Goal: Task Accomplishment & Management: Use online tool/utility

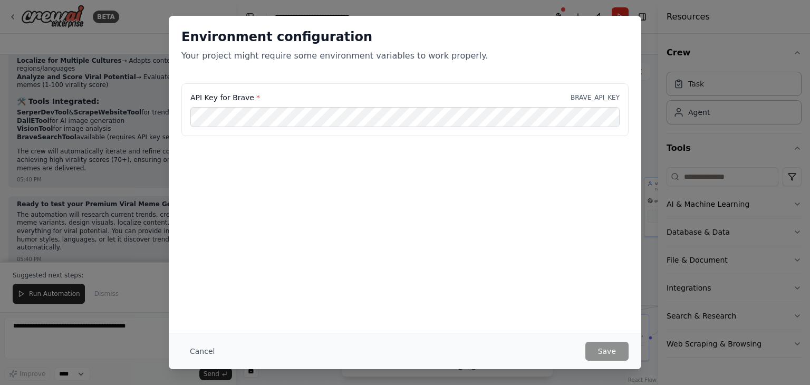
scroll to position [2817, 0]
click at [100, 95] on div "Environment configuration Your project might require some environment variables…" at bounding box center [405, 192] width 810 height 385
click at [454, 80] on div "Environment configuration Your project might require some environment variables…" at bounding box center [405, 49] width 472 height 67
click at [662, 62] on div "Environment configuration Your project might require some environment variables…" at bounding box center [405, 192] width 810 height 385
click at [473, 131] on div "API Key for Brave * BRAVE_API_KEY" at bounding box center [404, 109] width 447 height 53
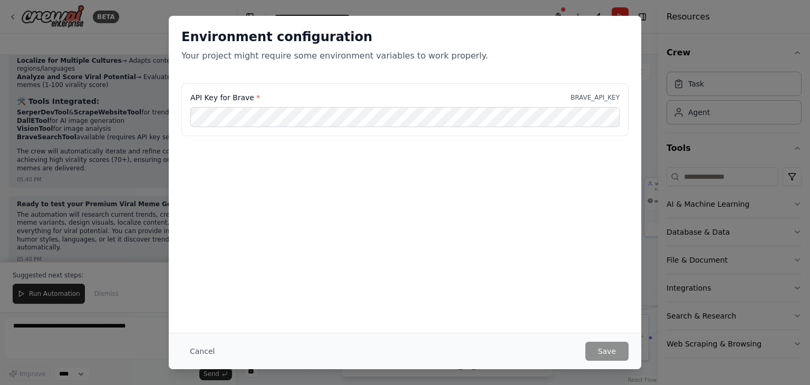
click at [146, 142] on div "Environment configuration Your project might require some environment variables…" at bounding box center [405, 192] width 810 height 385
click at [675, 61] on div "Environment configuration Your project might require some environment variables…" at bounding box center [405, 192] width 810 height 385
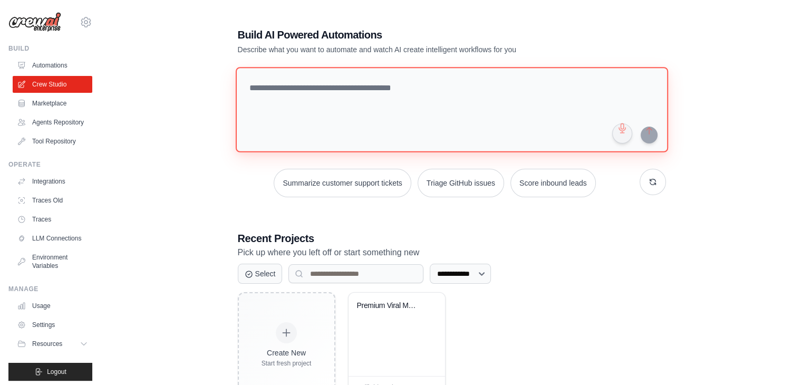
click at [310, 83] on textarea at bounding box center [451, 109] width 432 height 85
paste textarea "**********"
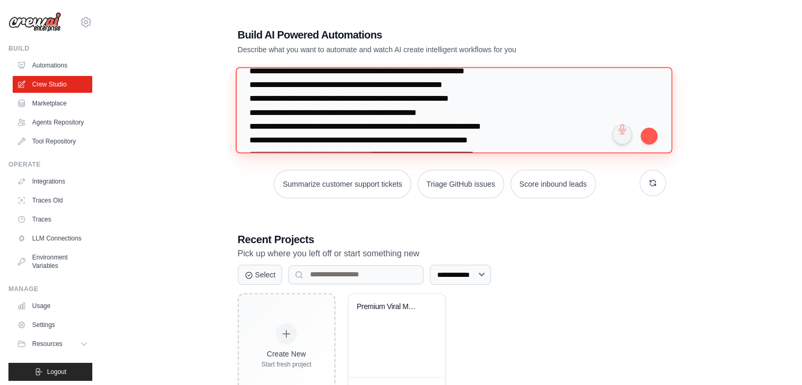
scroll to position [1115, 0]
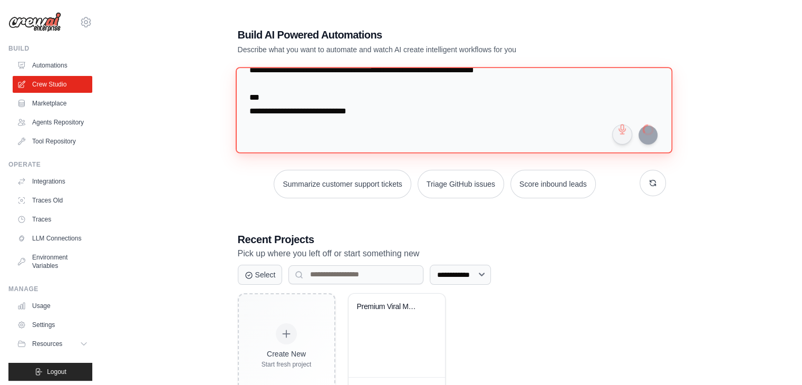
type textarea "**********"
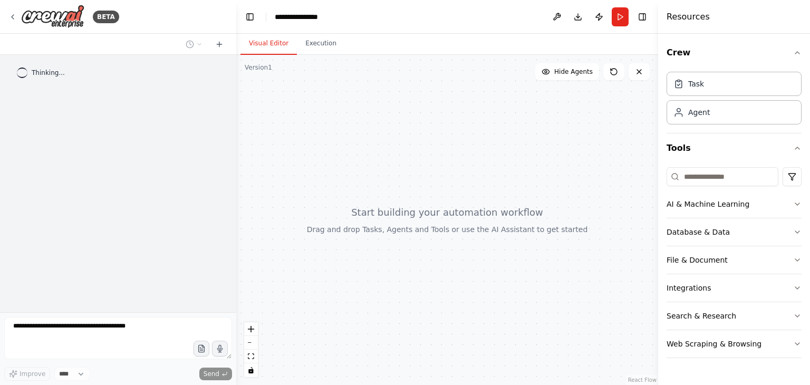
scroll to position [492, 0]
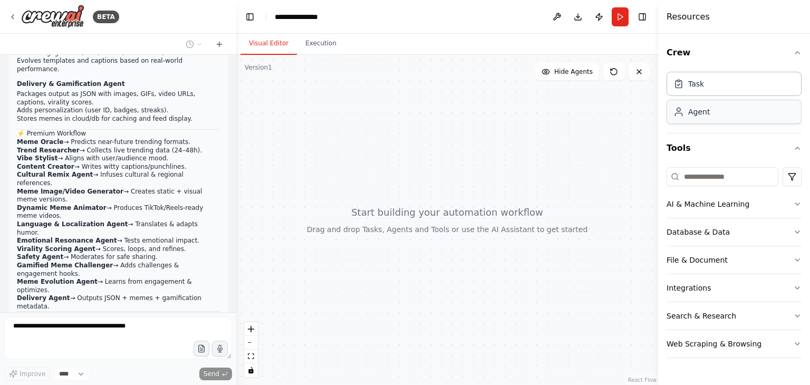
click at [725, 114] on div "Agent" at bounding box center [734, 112] width 135 height 24
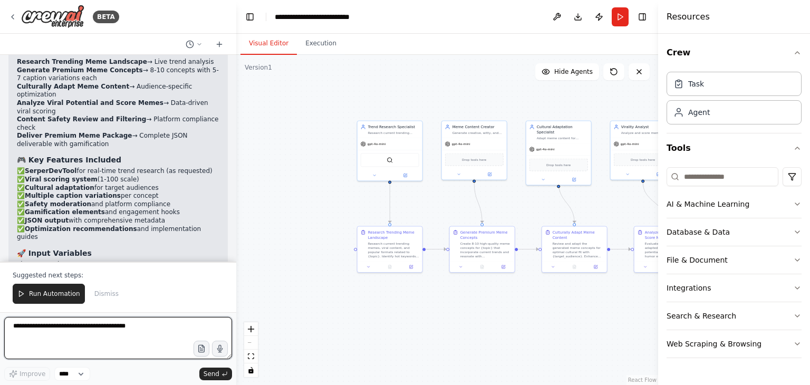
scroll to position [1892, 0]
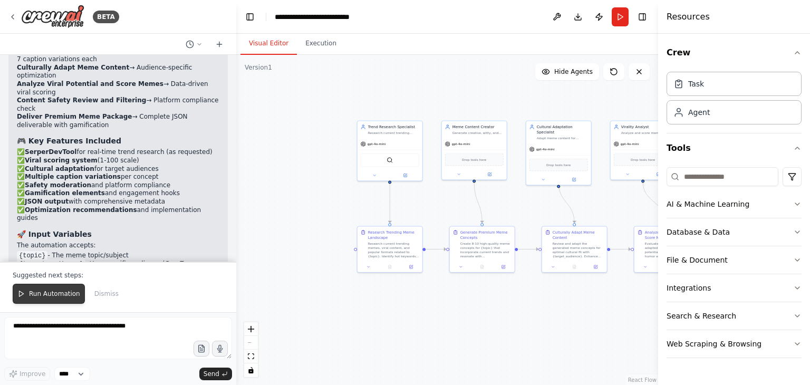
click at [49, 301] on button "Run Automation" at bounding box center [49, 294] width 72 height 20
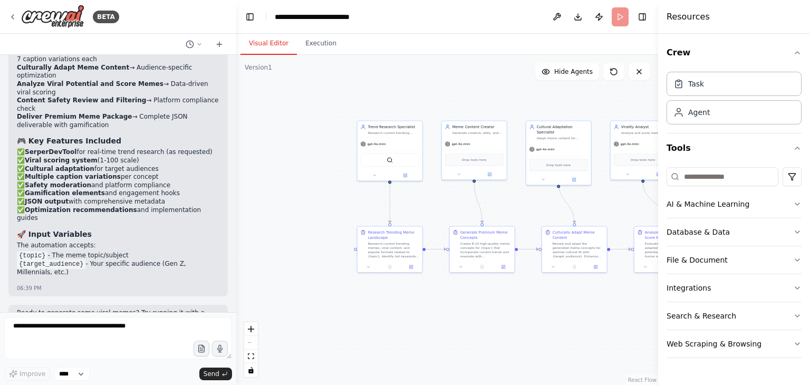
scroll to position [1842, 0]
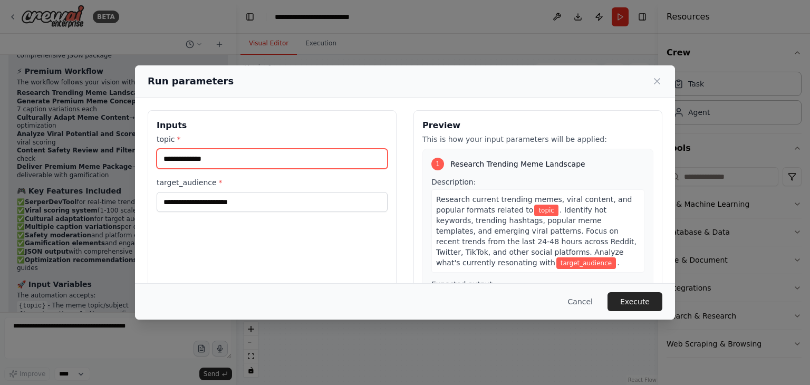
click at [264, 149] on input "topic *" at bounding box center [272, 159] width 231 height 20
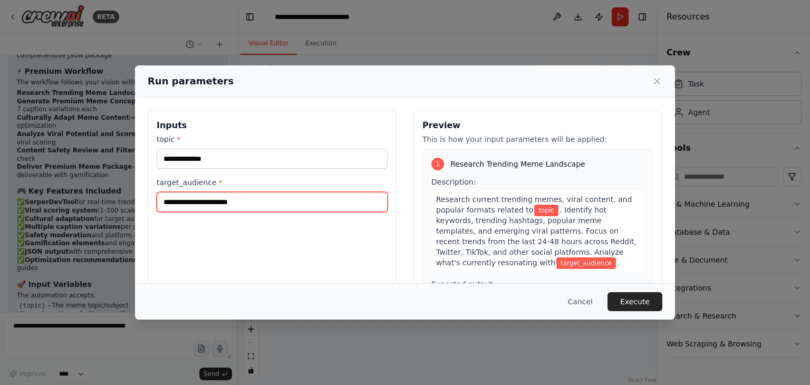
click at [229, 202] on input "target_audience *" at bounding box center [272, 202] width 231 height 20
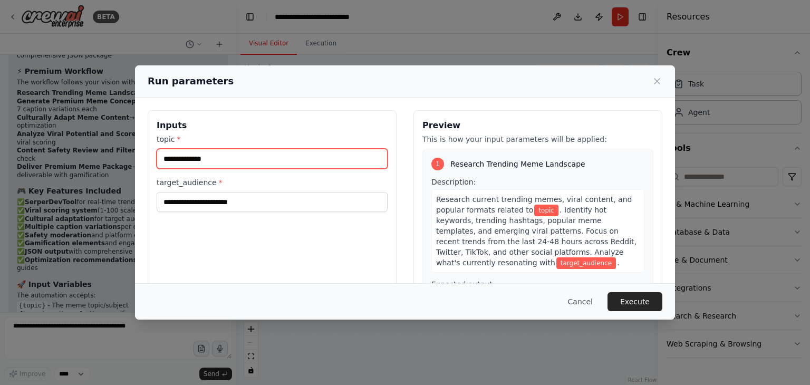
click at [279, 155] on input "topic *" at bounding box center [272, 159] width 231 height 20
click at [204, 157] on input "topic *" at bounding box center [272, 159] width 231 height 20
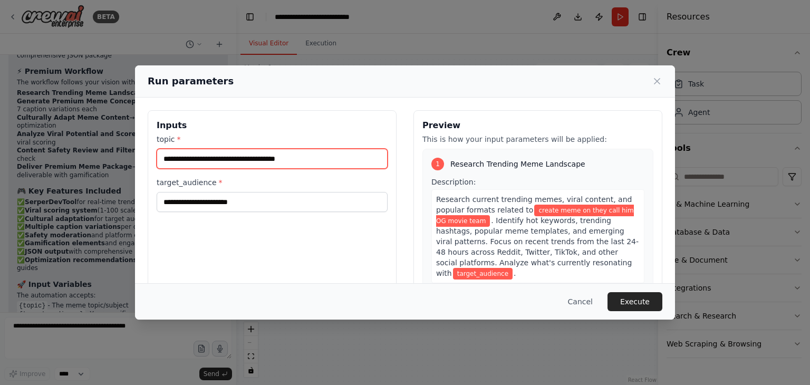
type input "**********"
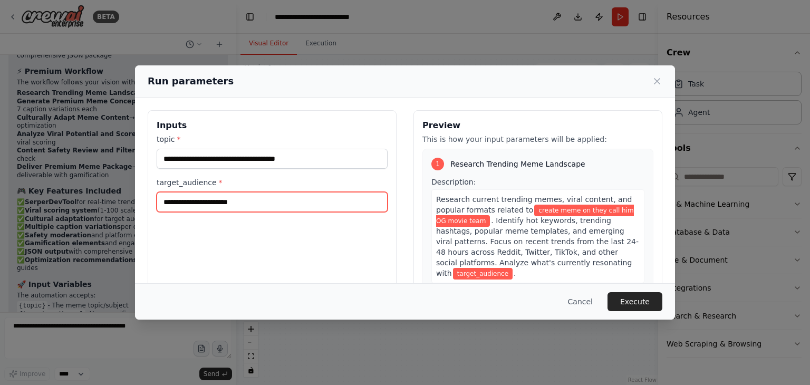
click at [203, 199] on input "target_audience *" at bounding box center [272, 202] width 231 height 20
click at [239, 199] on input "*******" at bounding box center [272, 202] width 231 height 20
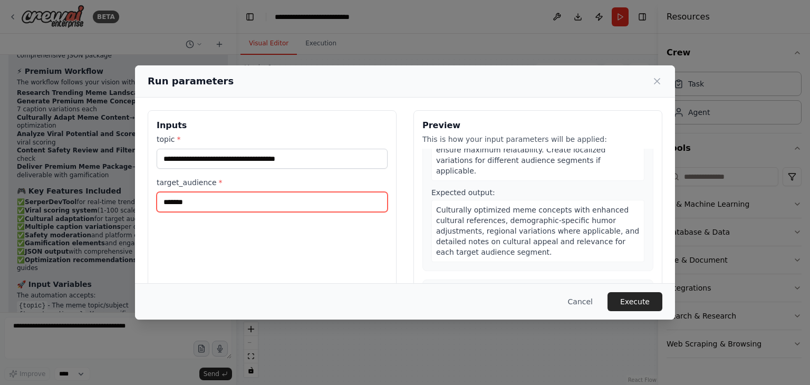
scroll to position [590, 0]
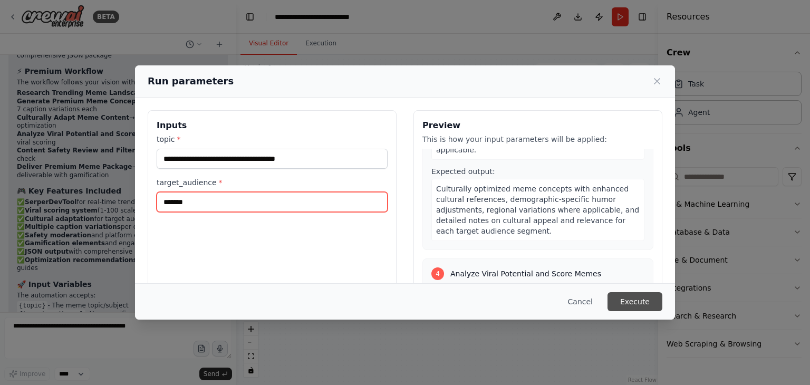
type input "*******"
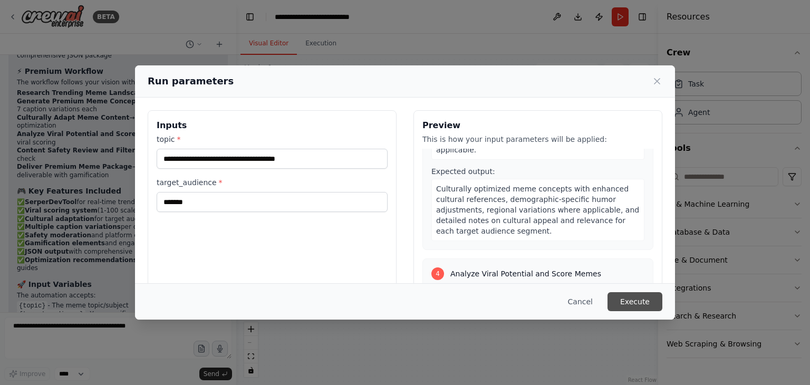
click at [629, 300] on button "Execute" at bounding box center [634, 301] width 55 height 19
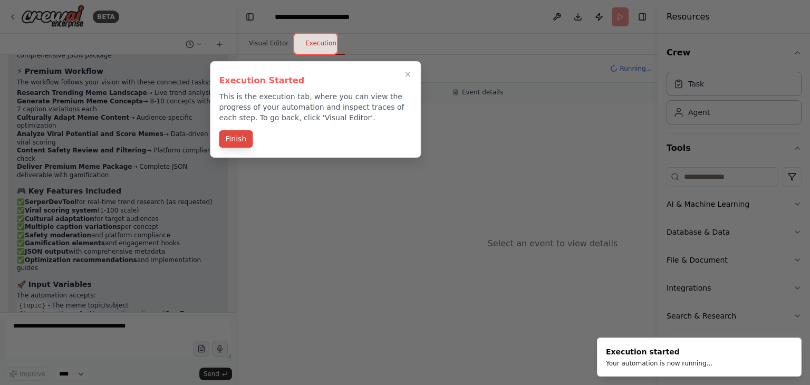
click at [243, 142] on button "Finish" at bounding box center [236, 138] width 34 height 17
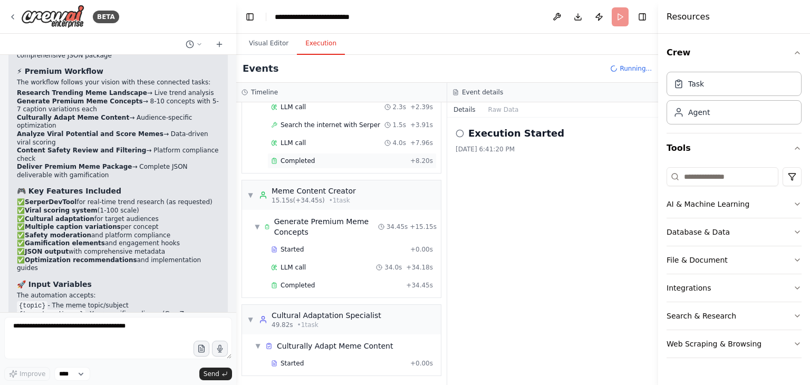
scroll to position [105, 0]
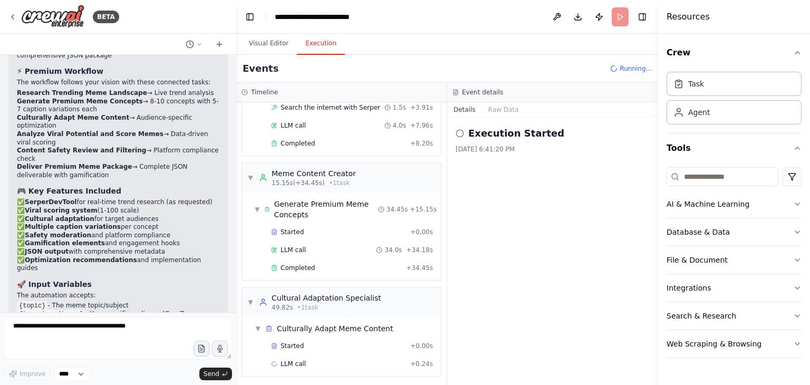
click at [569, 181] on div "Execution Started [DATE] 6:41:20 PM" at bounding box center [552, 251] width 211 height 267
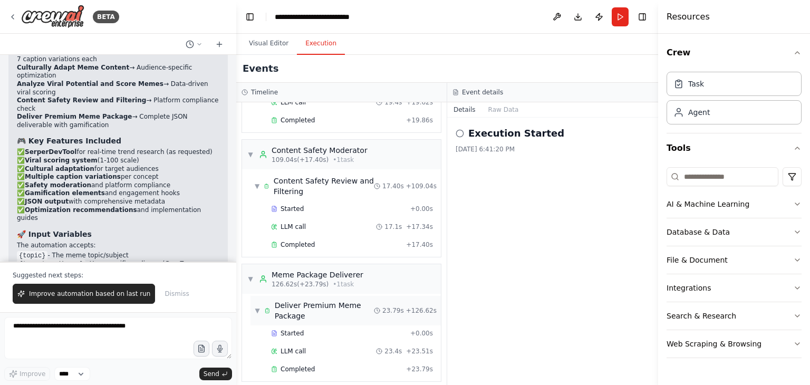
scroll to position [505, 0]
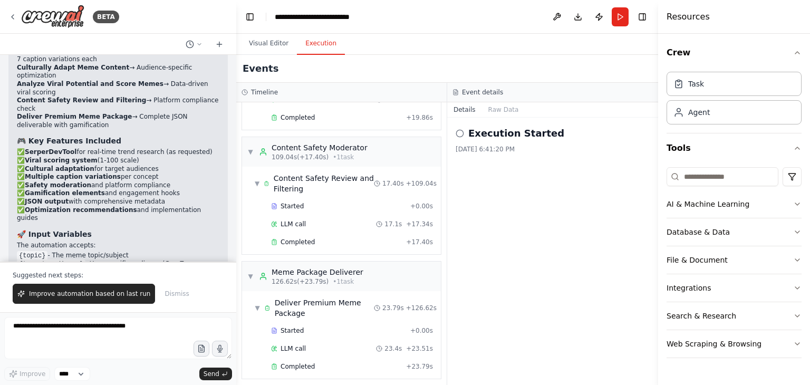
click at [466, 112] on button "Details" at bounding box center [464, 109] width 35 height 15
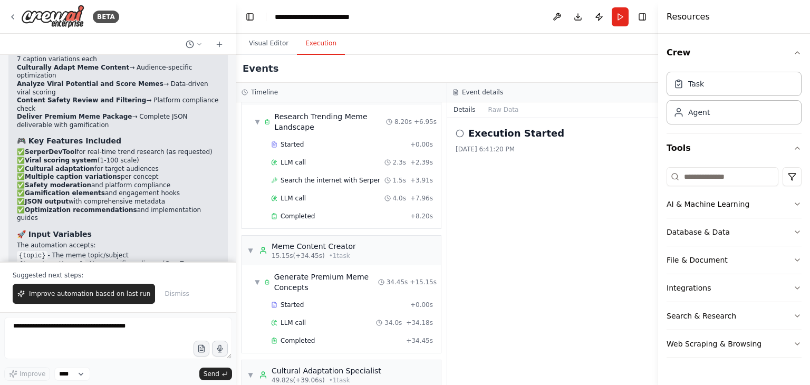
scroll to position [0, 0]
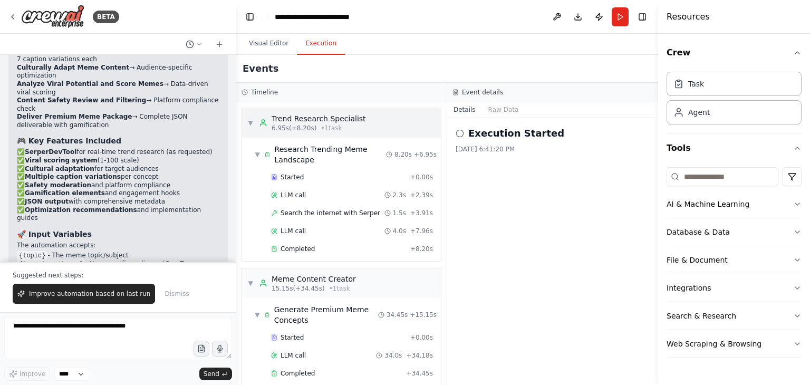
click at [269, 124] on div "Trend Research Specialist 6.95s (+8.20s) • 1 task" at bounding box center [312, 122] width 107 height 19
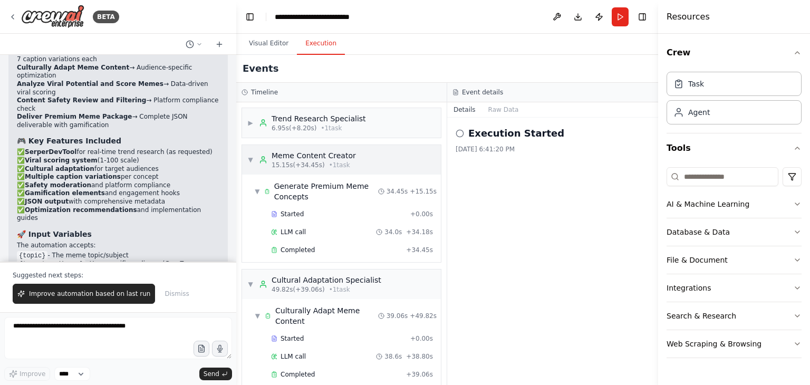
click at [264, 159] on icon at bounding box center [263, 160] width 8 height 8
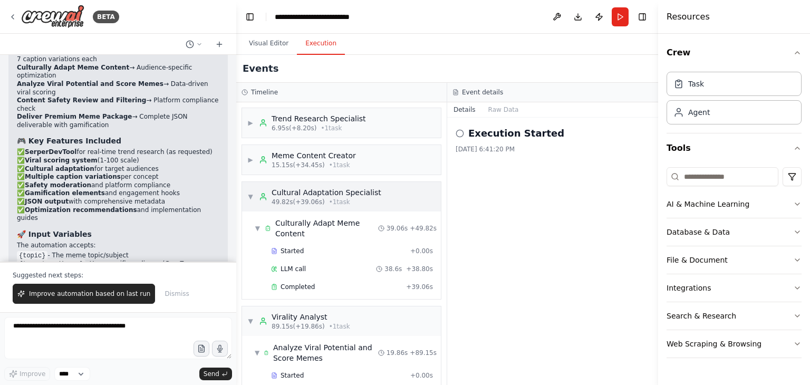
click at [271, 185] on div "▼ Cultural Adaptation Specialist 49.82s (+39.06s) • 1 task" at bounding box center [341, 197] width 199 height 30
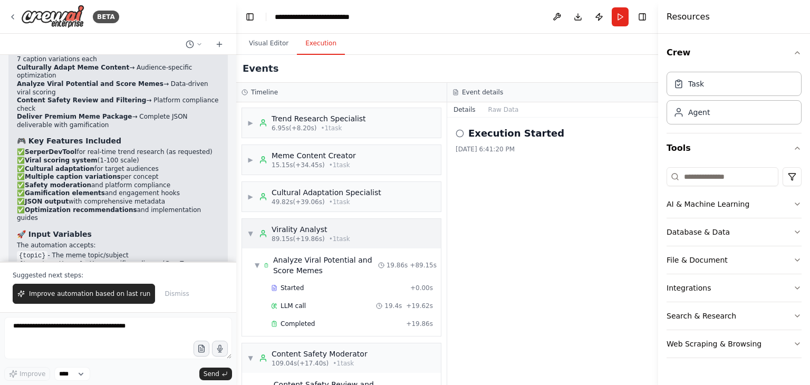
click at [267, 227] on div "Virality Analyst 89.15s (+19.86s) • 1 task" at bounding box center [304, 233] width 91 height 19
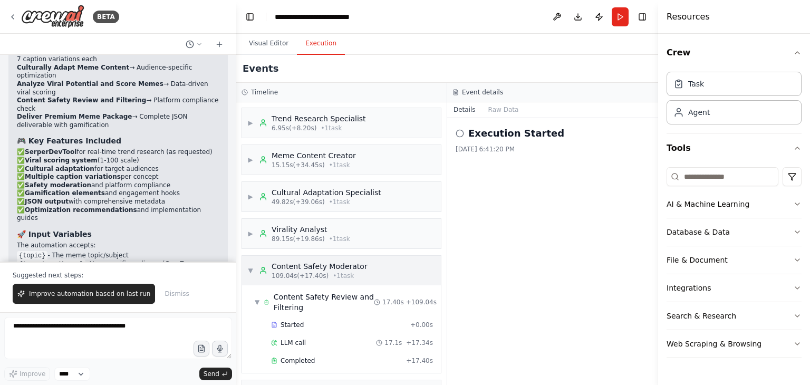
click at [272, 274] on span "109.04s (+17.40s)" at bounding box center [300, 276] width 57 height 8
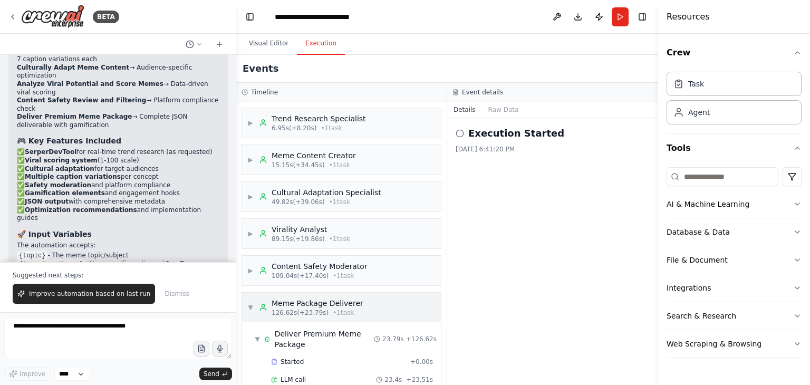
click at [277, 310] on span "126.62s (+23.79s)" at bounding box center [300, 312] width 57 height 8
click at [250, 124] on span "▶" at bounding box center [250, 123] width 6 height 8
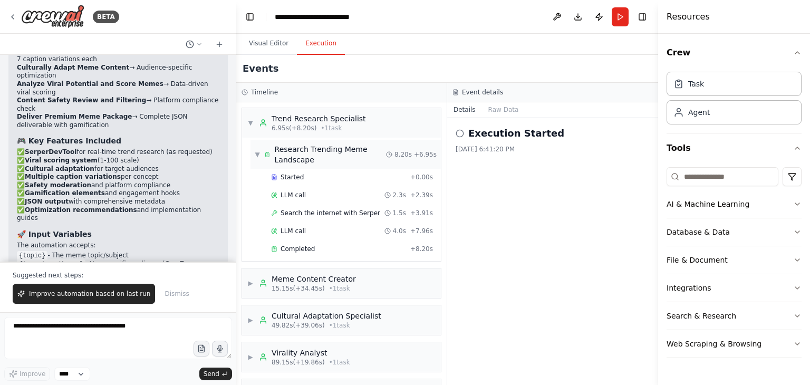
click at [283, 159] on div "Research Trending Meme Landscape" at bounding box center [330, 154] width 111 height 21
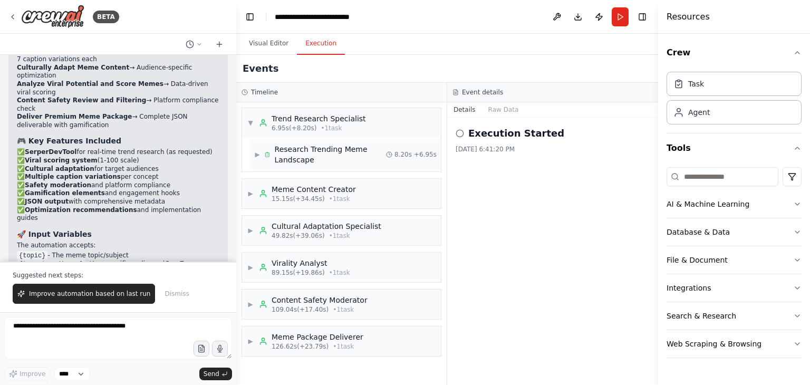
click at [283, 159] on div "Research Trending Meme Landscape" at bounding box center [330, 154] width 111 height 21
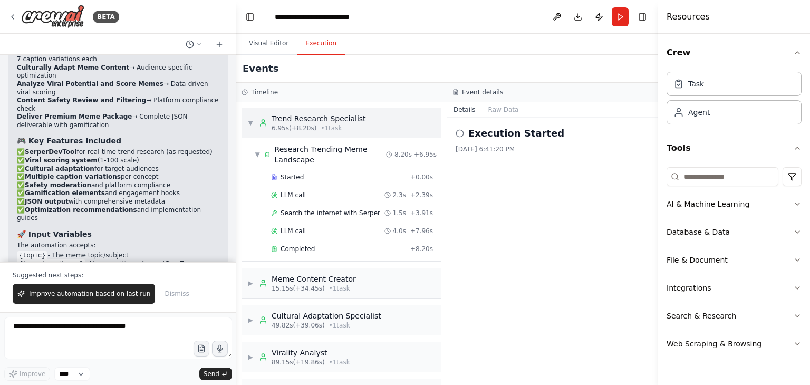
click at [270, 130] on div "Trend Research Specialist 6.95s (+8.20s) • 1 task" at bounding box center [312, 122] width 107 height 19
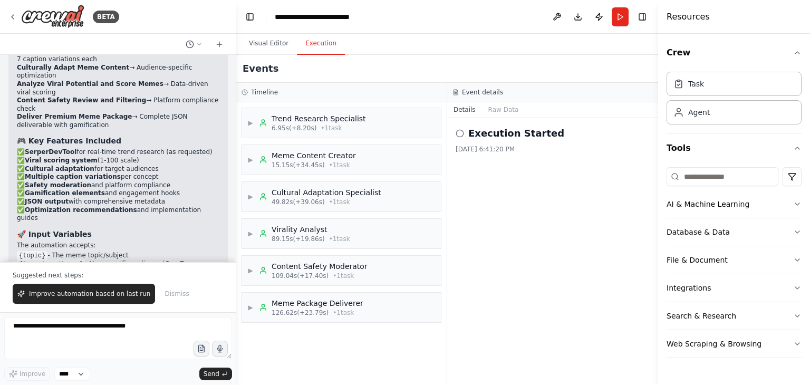
click at [651, 17] on header "**********" at bounding box center [447, 17] width 422 height 34
click at [644, 16] on button "Toggle Right Sidebar" at bounding box center [642, 16] width 15 height 15
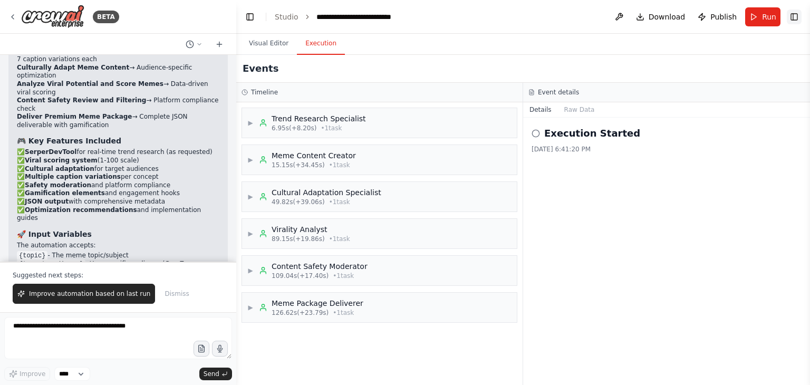
click at [644, 16] on button "Download" at bounding box center [661, 16] width 58 height 19
click at [793, 345] on li "Downloading... Please wait while we generate the code." at bounding box center [699, 356] width 205 height 39
click at [699, 80] on div "Events" at bounding box center [523, 69] width 574 height 28
click at [750, 13] on button "Run" at bounding box center [762, 16] width 35 height 19
click at [759, 16] on header "**********" at bounding box center [523, 17] width 574 height 34
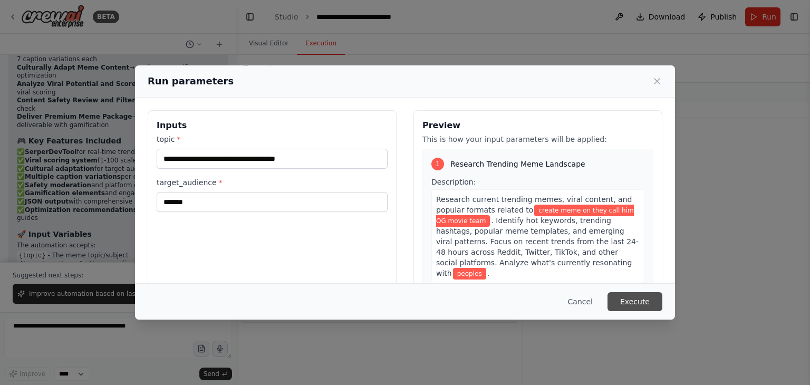
click at [629, 300] on button "Execute" at bounding box center [634, 301] width 55 height 19
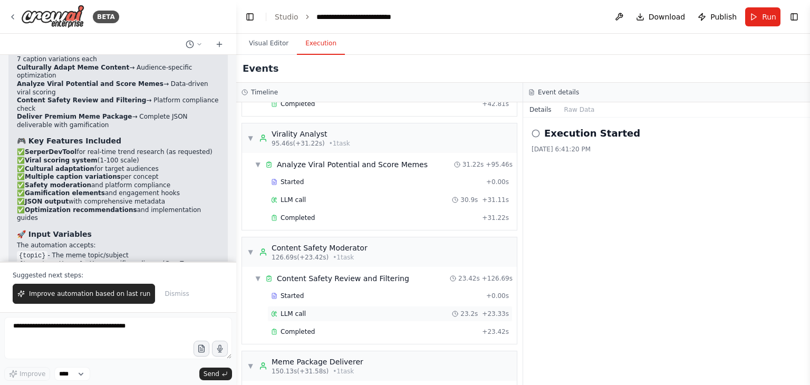
scroll to position [441, 0]
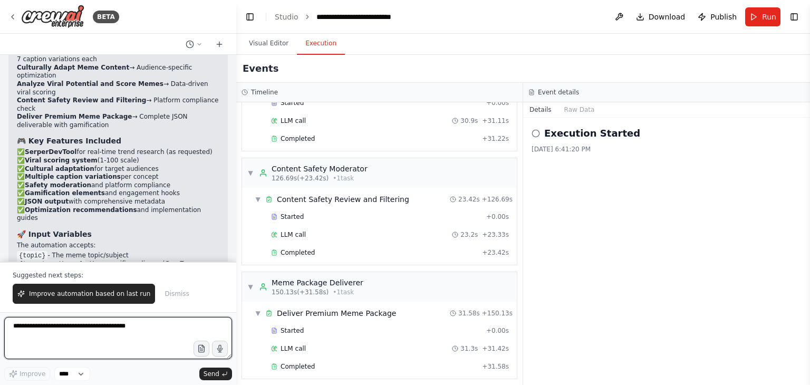
click at [103, 333] on textarea at bounding box center [118, 338] width 228 height 42
click at [72, 336] on textarea at bounding box center [118, 338] width 228 height 42
paste textarea "**********"
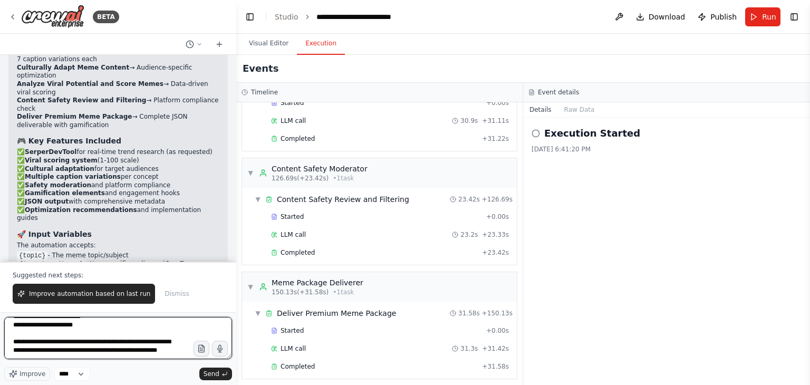
scroll to position [321, 0]
type textarea "**********"
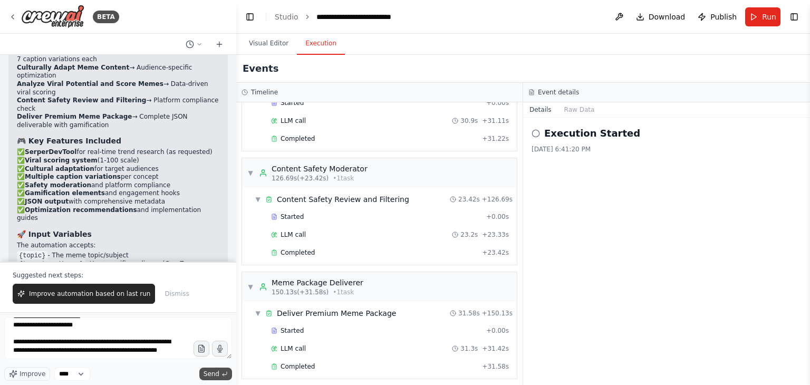
click at [214, 375] on span "Send" at bounding box center [212, 374] width 16 height 8
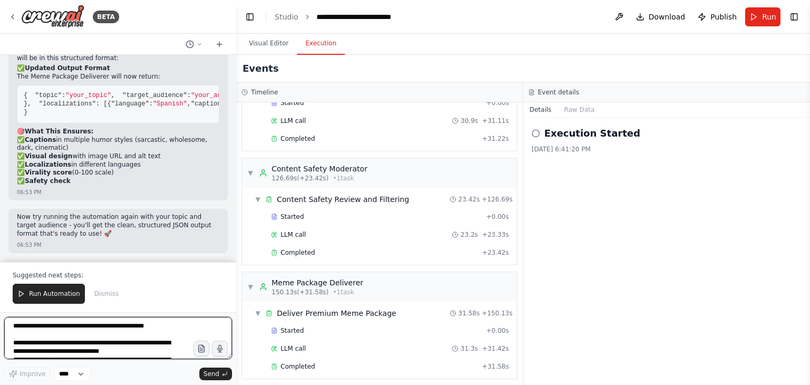
scroll to position [2681, 0]
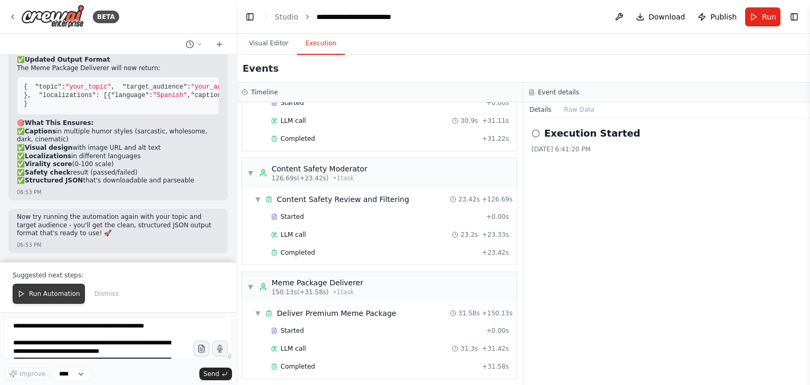
click at [26, 291] on button "Run Automation" at bounding box center [49, 294] width 72 height 20
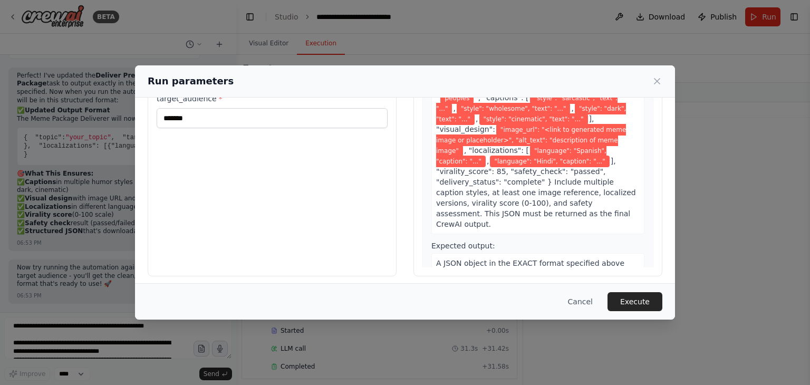
scroll to position [89, 0]
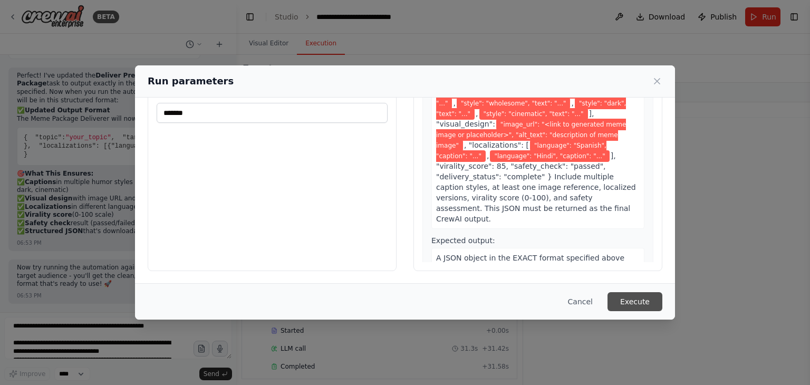
click at [624, 298] on button "Execute" at bounding box center [634, 301] width 55 height 19
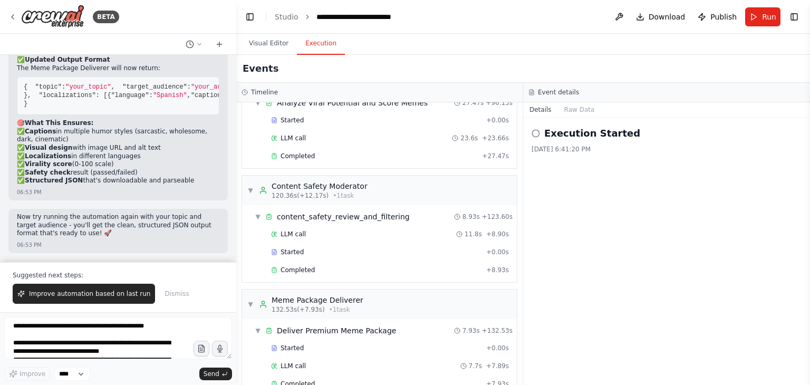
scroll to position [441, 0]
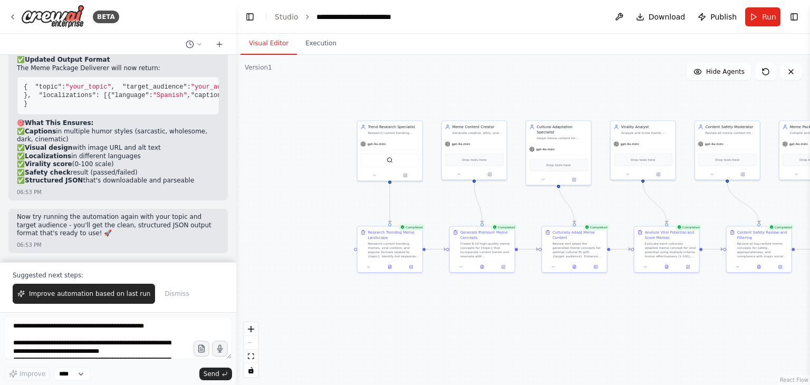
click at [262, 43] on button "Visual Editor" at bounding box center [268, 44] width 56 height 22
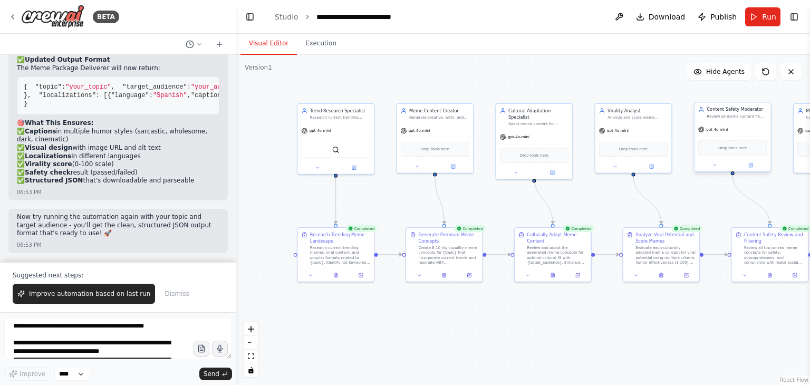
click at [726, 150] on div "Drop tools here" at bounding box center [732, 147] width 69 height 15
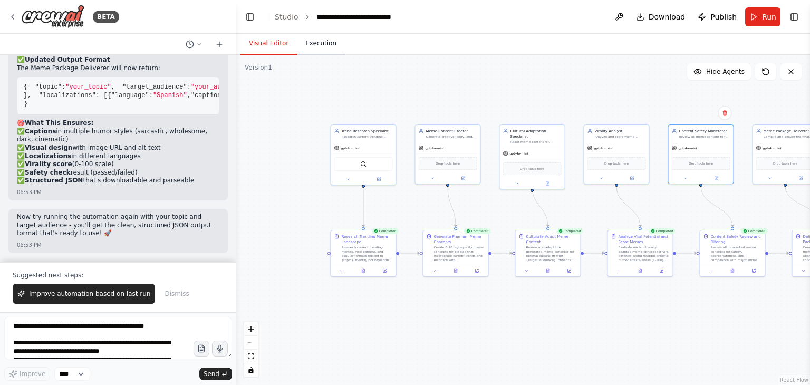
click at [315, 43] on button "Execution" at bounding box center [321, 44] width 48 height 22
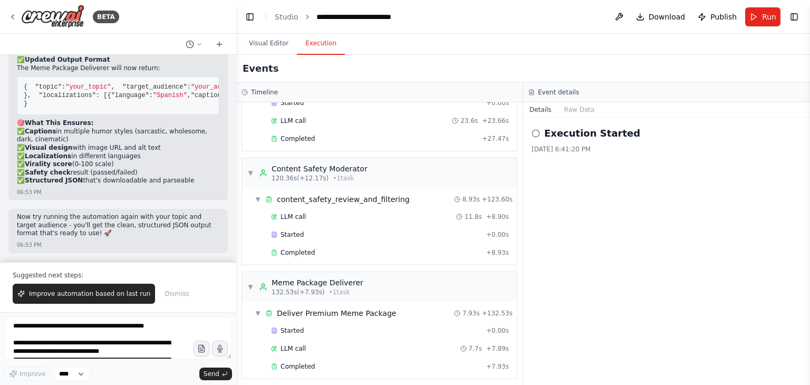
click at [535, 136] on icon at bounding box center [536, 133] width 8 height 8
click at [569, 109] on button "Raw Data" at bounding box center [579, 109] width 43 height 15
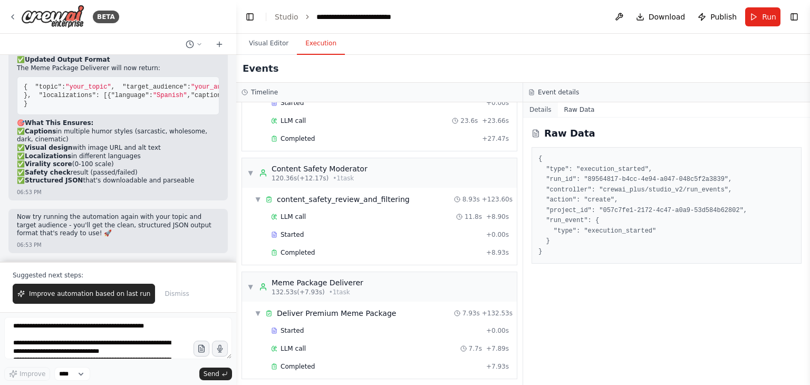
click at [540, 105] on button "Details" at bounding box center [540, 109] width 35 height 15
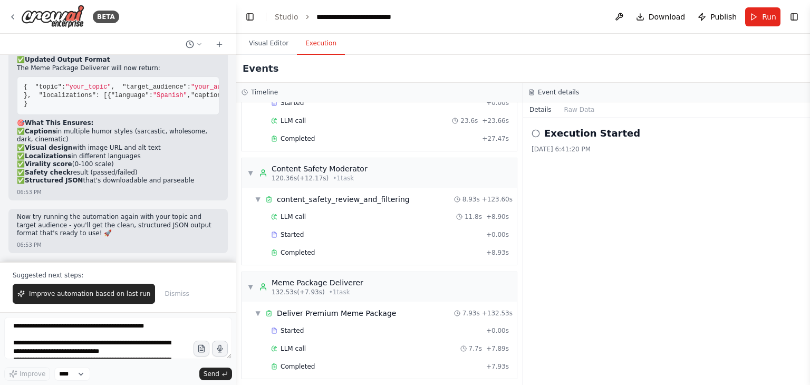
click at [537, 94] on div "Event details" at bounding box center [666, 92] width 276 height 8
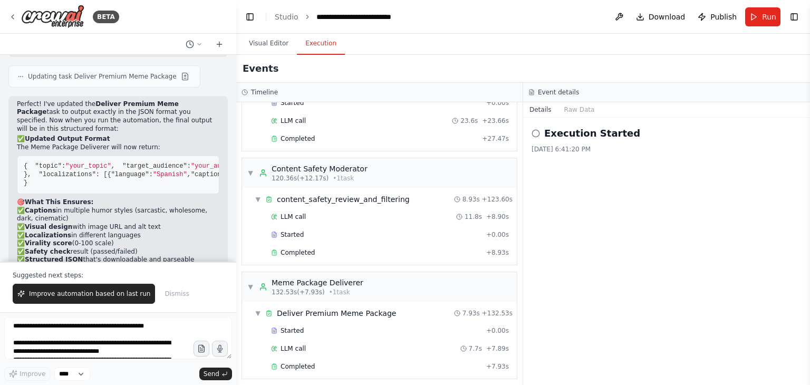
scroll to position [2681, 0]
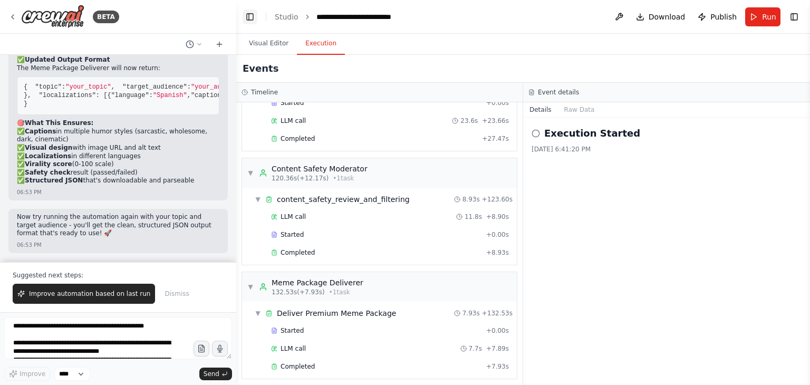
click at [251, 18] on button "Toggle Left Sidebar" at bounding box center [250, 16] width 15 height 15
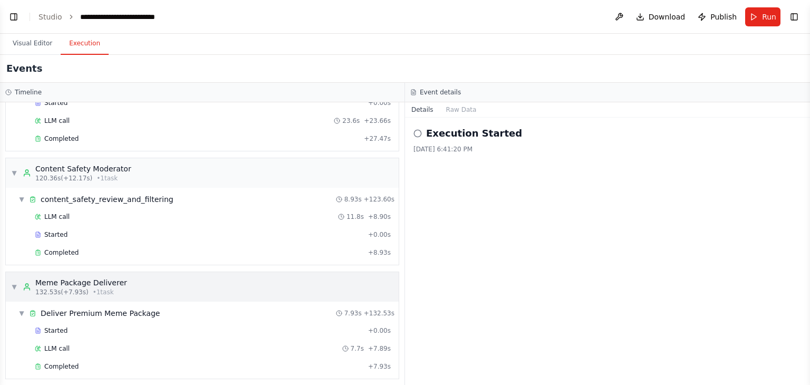
scroll to position [0, 0]
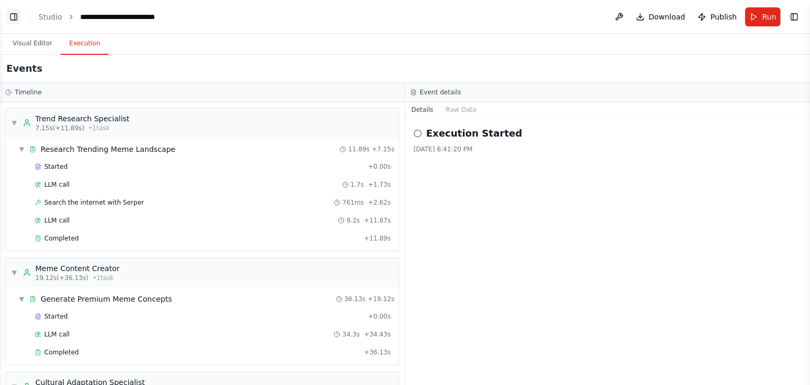
click at [8, 15] on button "Toggle Left Sidebar" at bounding box center [13, 16] width 15 height 15
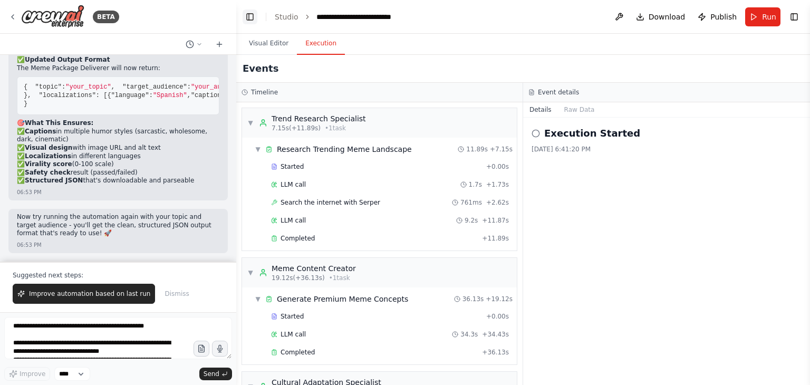
click at [249, 18] on button "Toggle Left Sidebar" at bounding box center [250, 16] width 15 height 15
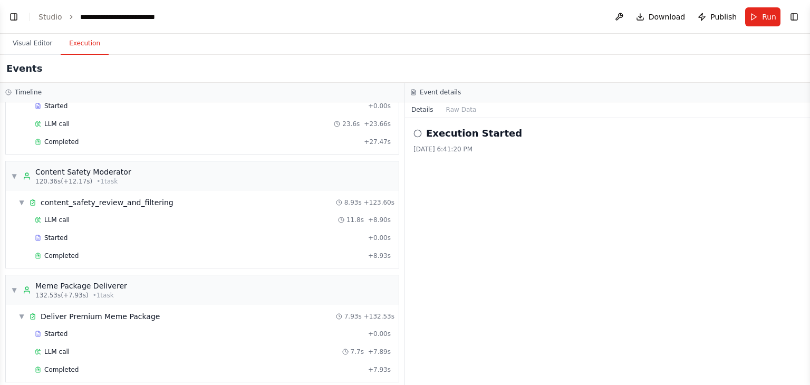
scroll to position [441, 0]
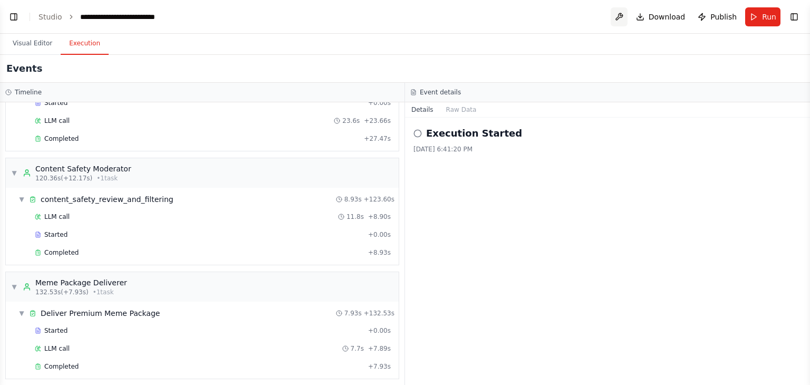
click at [623, 12] on button at bounding box center [619, 16] width 17 height 19
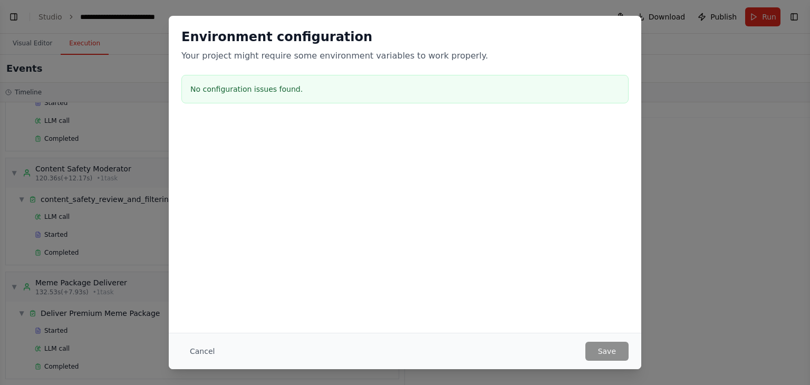
click at [623, 15] on div "Environment configuration Your project might require some environment variables…" at bounding box center [405, 192] width 810 height 385
click at [202, 349] on button "Cancel" at bounding box center [202, 351] width 42 height 19
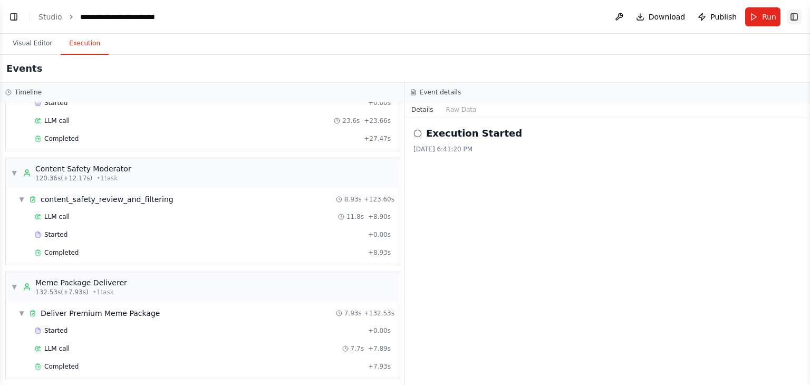
click at [795, 14] on button "Toggle Right Sidebar" at bounding box center [794, 16] width 15 height 15
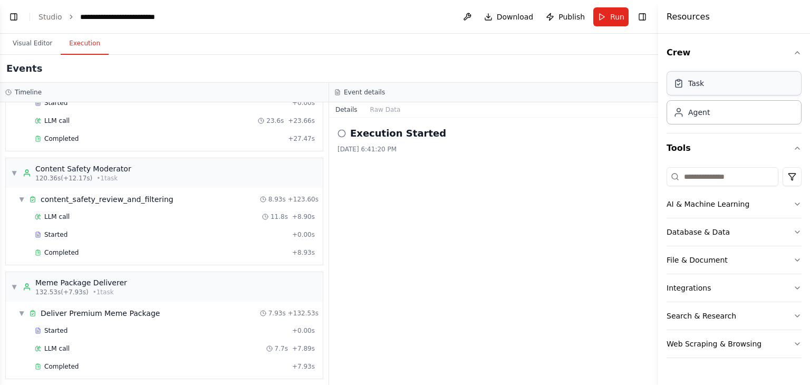
click at [709, 82] on div "Task" at bounding box center [734, 83] width 135 height 24
click at [696, 110] on div "Agent" at bounding box center [699, 112] width 22 height 11
click at [797, 53] on icon "button" at bounding box center [797, 53] width 8 height 8
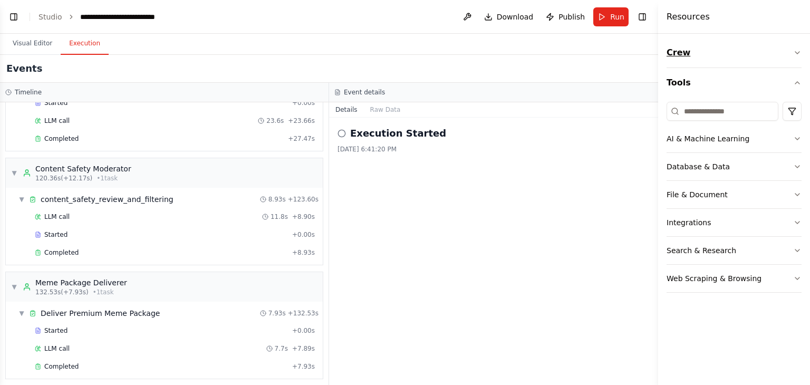
click at [801, 56] on icon "button" at bounding box center [797, 53] width 8 height 8
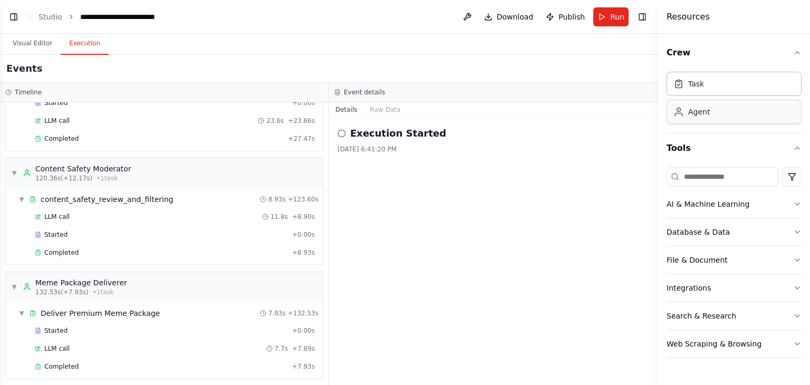
click at [701, 120] on div "Agent" at bounding box center [734, 112] width 135 height 24
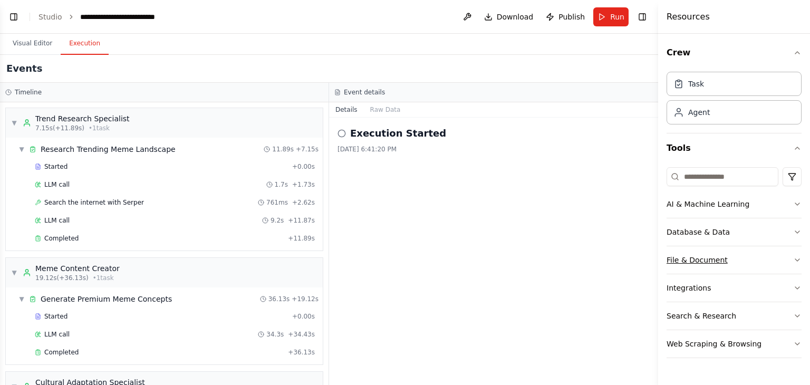
click at [707, 255] on div "File & Document" at bounding box center [697, 260] width 61 height 11
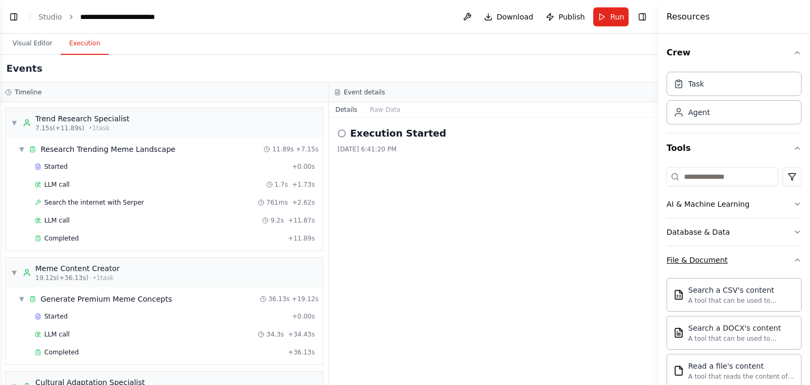
click at [791, 264] on button "File & Document" at bounding box center [734, 259] width 135 height 27
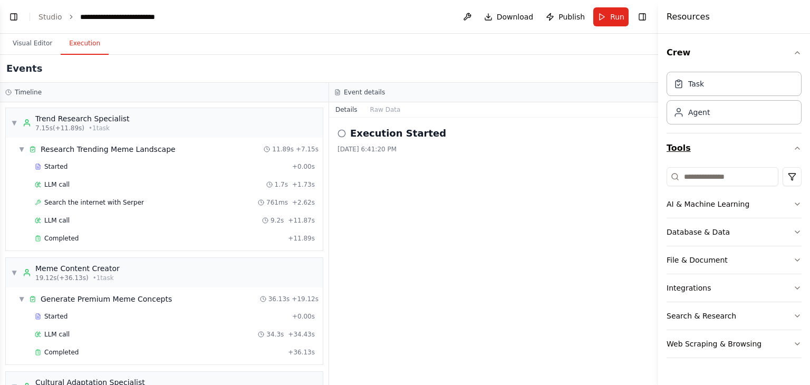
click at [796, 148] on icon "button" at bounding box center [797, 148] width 4 height 2
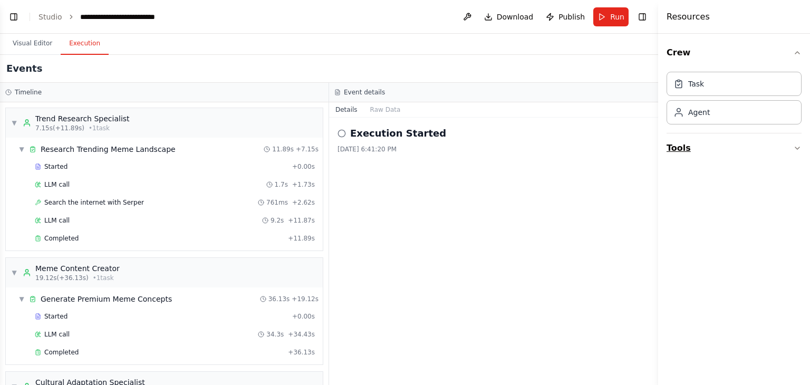
click at [796, 148] on icon "button" at bounding box center [797, 148] width 8 height 8
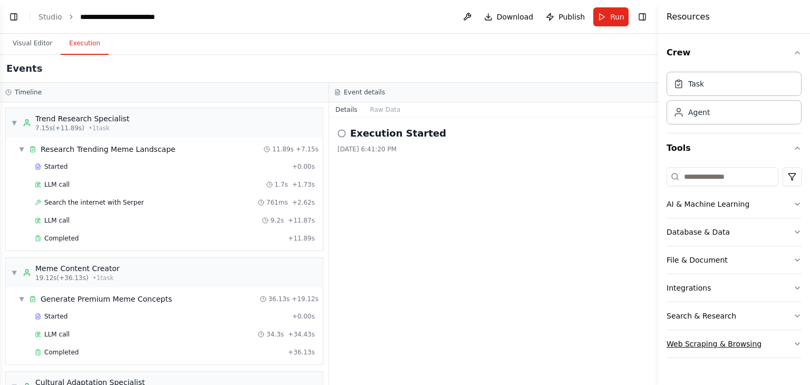
click at [713, 348] on div "Web Scraping & Browsing" at bounding box center [714, 344] width 95 height 11
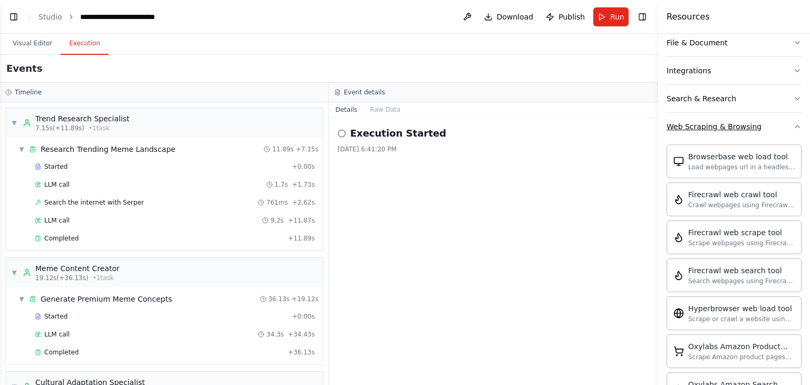
scroll to position [213, 0]
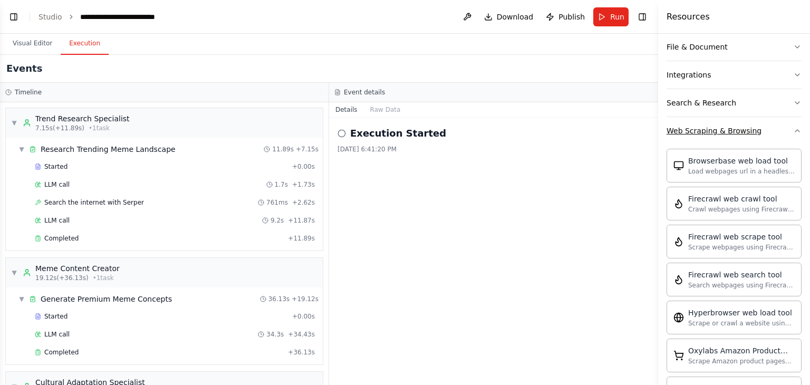
click at [792, 133] on button "Web Scraping & Browsing" at bounding box center [734, 130] width 135 height 27
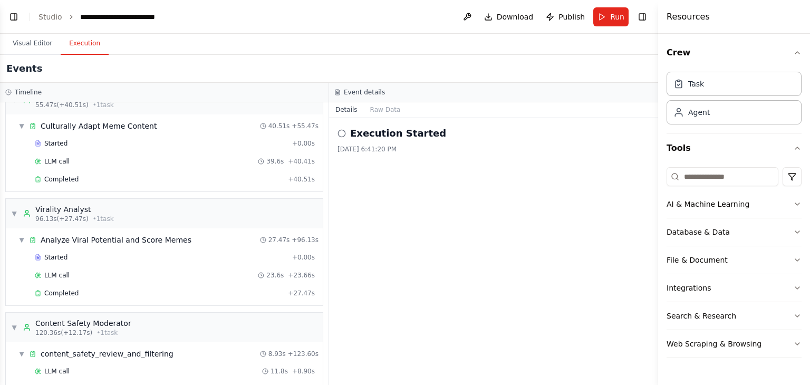
scroll to position [441, 0]
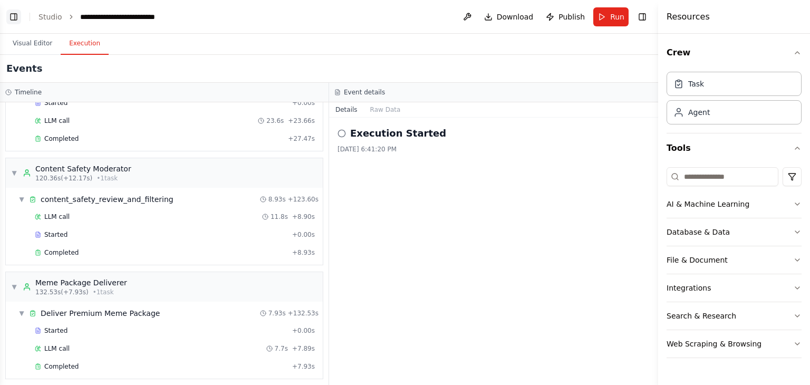
click at [11, 13] on button "Toggle Left Sidebar" at bounding box center [13, 16] width 15 height 15
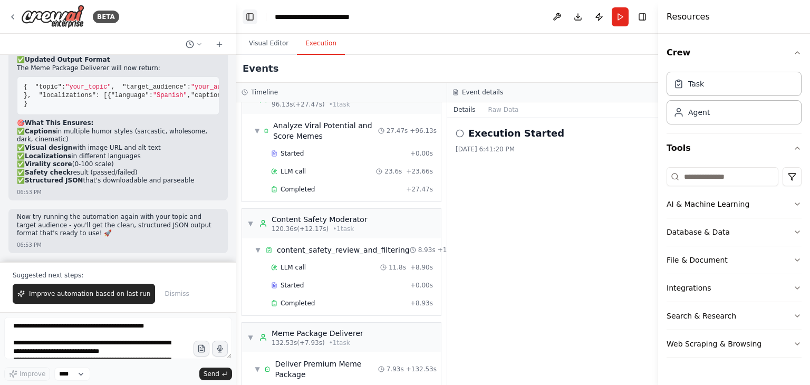
scroll to position [484, 0]
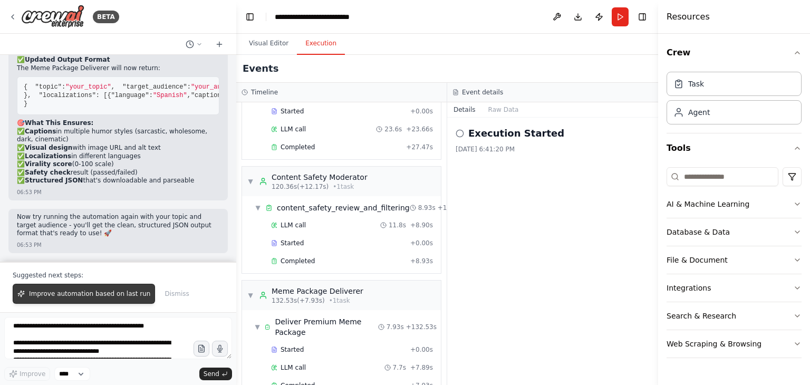
click at [83, 296] on span "Improve automation based on last run" at bounding box center [89, 294] width 121 height 8
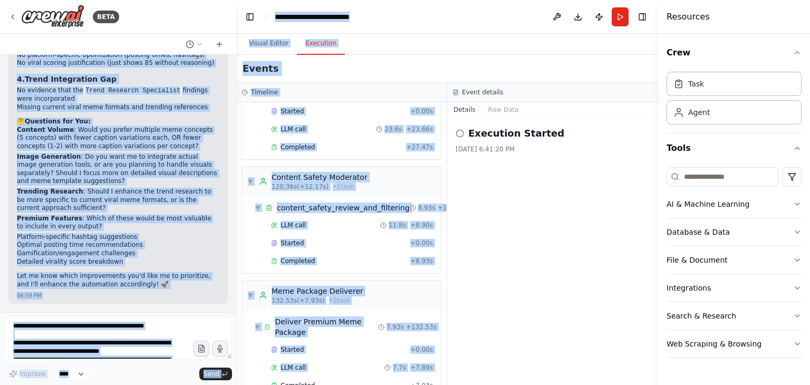
scroll to position [3113, 0]
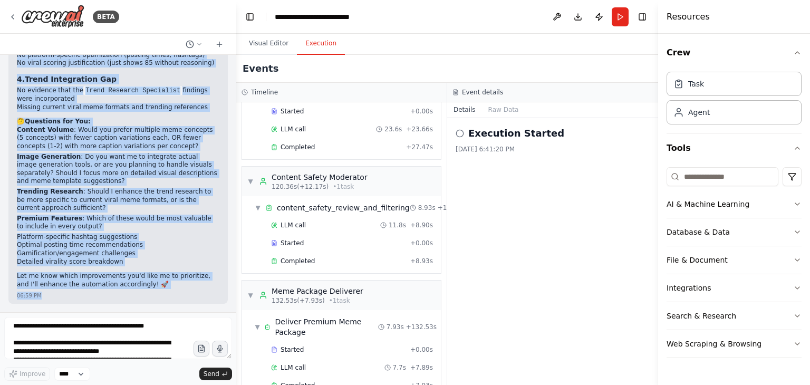
drag, startPoint x: 18, startPoint y: 111, endPoint x: 190, endPoint y: 303, distance: 256.9
click at [190, 303] on div "▶ Thought process Analyzing the automation output, I can see several areas for …" at bounding box center [117, 63] width 219 height 481
copy div "Loremipsu dol sitametcon adipis, E sed doe tempori utlab etd magnaaliqua! 🔍 ✅ E…"
click at [179, 269] on div "Analyzing the automation output, I can see several areas for improvement! 🔍 ✅ W…" at bounding box center [118, 68] width 202 height 445
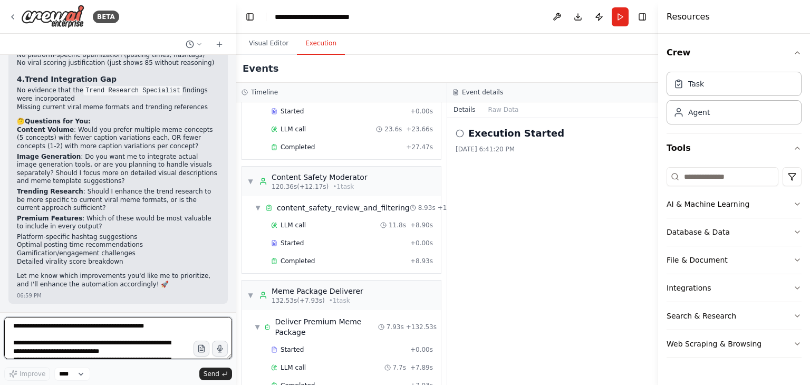
click at [80, 330] on textarea at bounding box center [118, 338] width 228 height 42
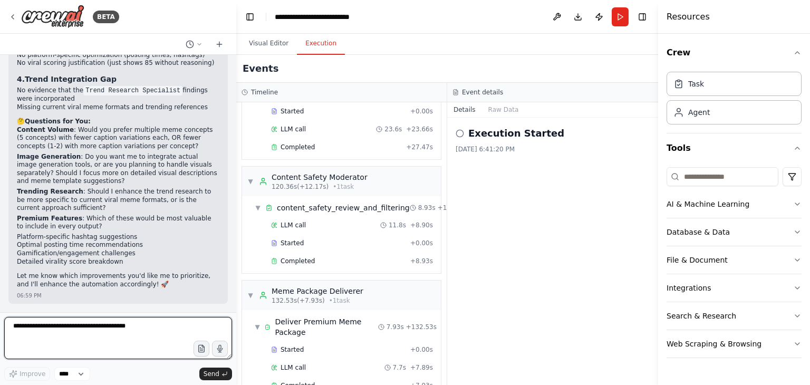
paste textarea "**********"
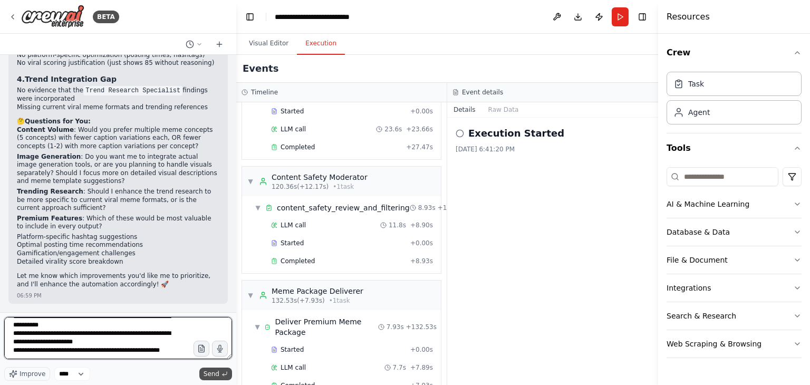
type textarea "**********"
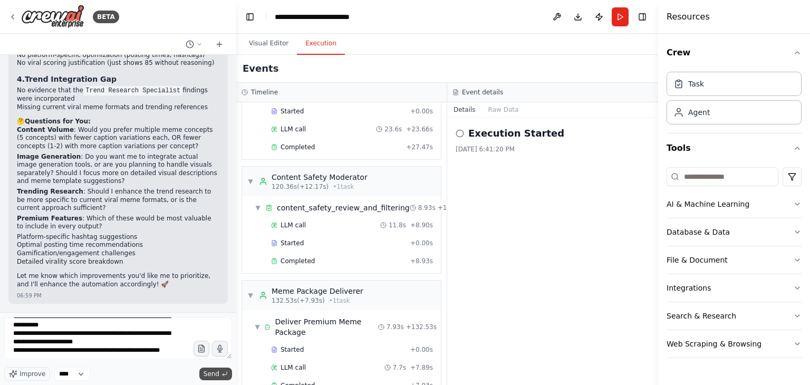
click at [206, 370] on span "Send" at bounding box center [212, 374] width 16 height 8
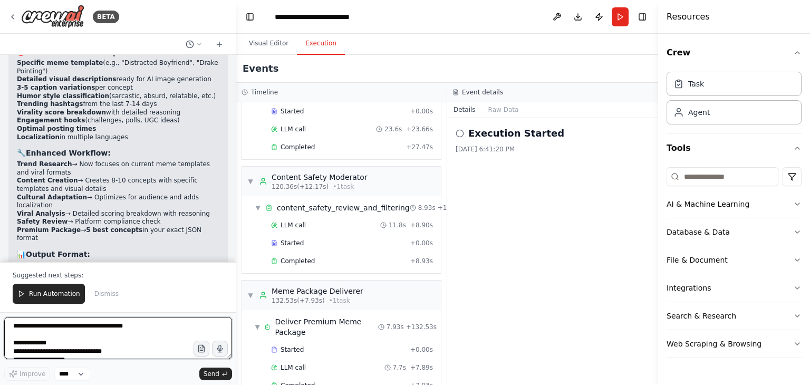
scroll to position [4019, 0]
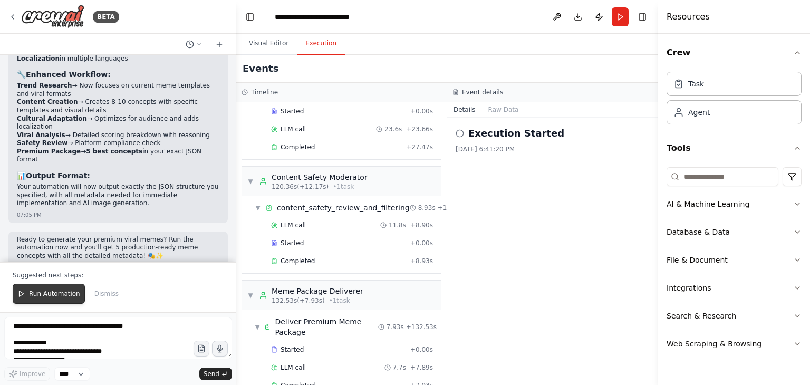
click at [42, 291] on span "Run Automation" at bounding box center [54, 294] width 51 height 8
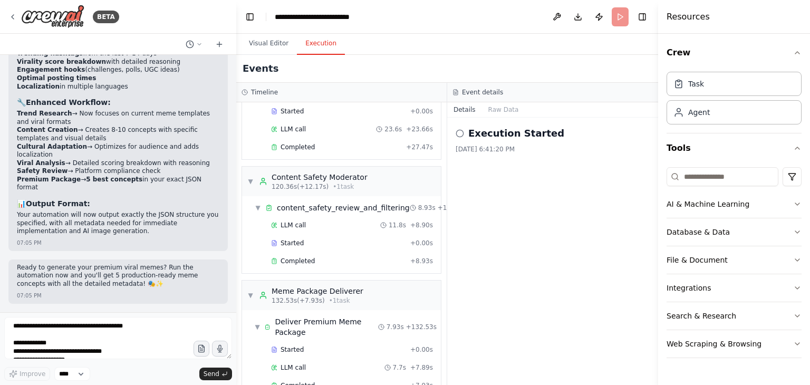
scroll to position [3969, 0]
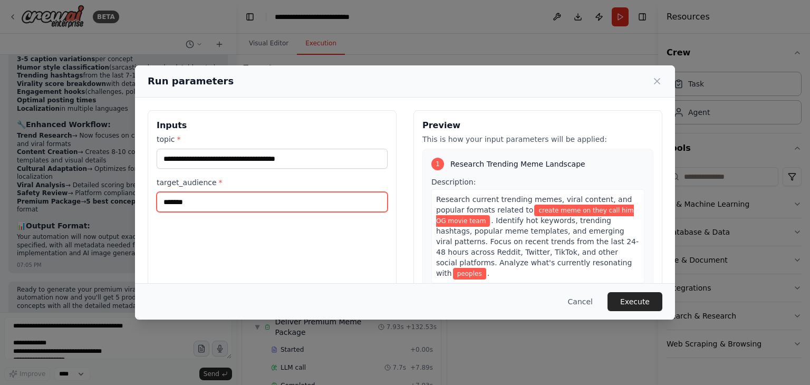
click at [243, 207] on input "*******" at bounding box center [272, 202] width 231 height 20
type input "**********"
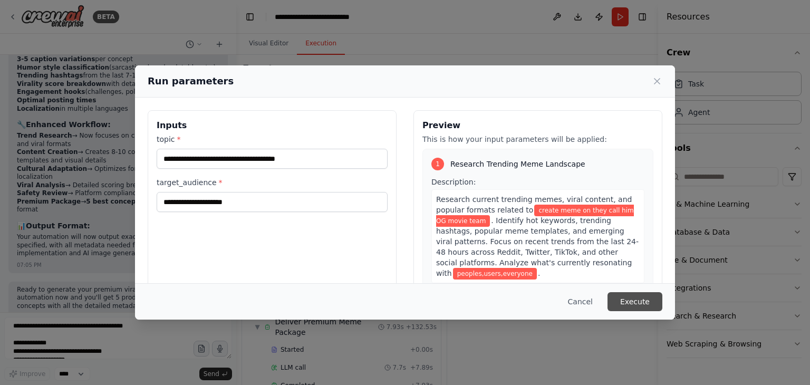
click at [637, 294] on button "Execute" at bounding box center [634, 301] width 55 height 19
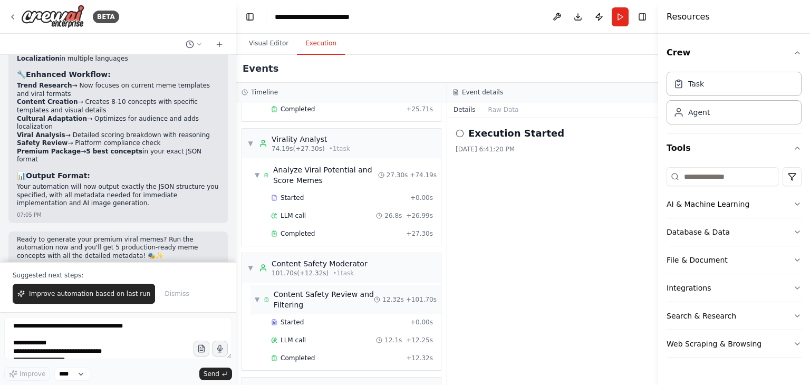
scroll to position [505, 0]
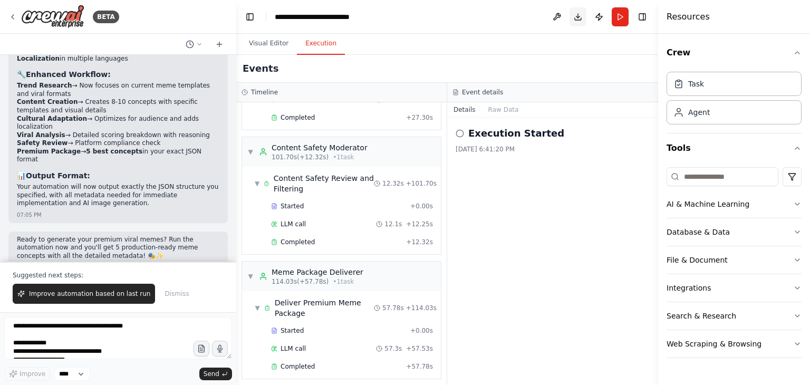
click at [580, 18] on button "Download" at bounding box center [578, 16] width 17 height 19
click at [802, 377] on div at bounding box center [802, 377] width 0 height 0
